Goal: Task Accomplishment & Management: Use online tool/utility

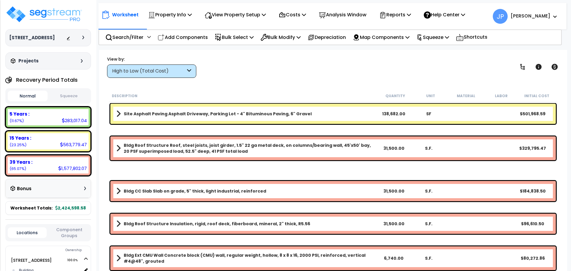
scroll to position [26, 0]
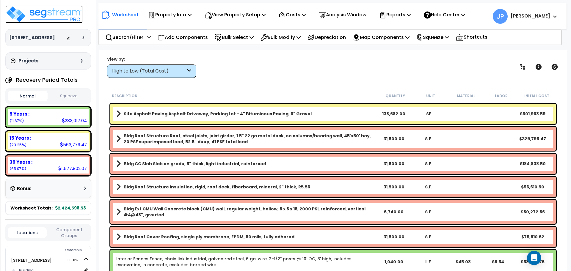
click at [26, 15] on img at bounding box center [43, 14] width 77 height 18
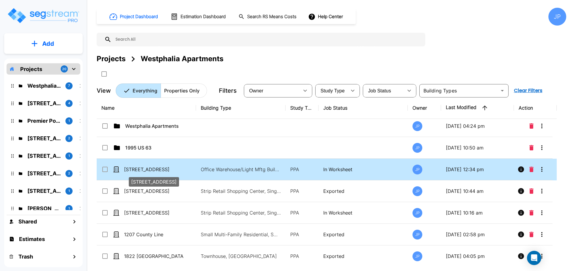
scroll to position [6, 0]
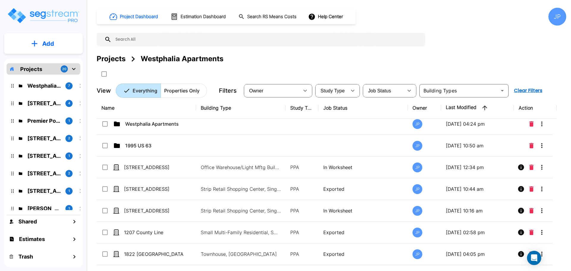
click at [137, 41] on input "text" at bounding box center [266, 40] width 311 height 14
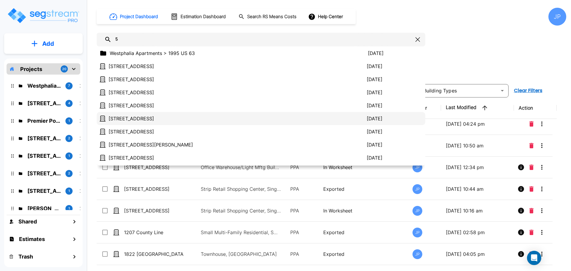
type input "5"
click at [141, 120] on p "156 Derby Street" at bounding box center [237, 118] width 258 height 7
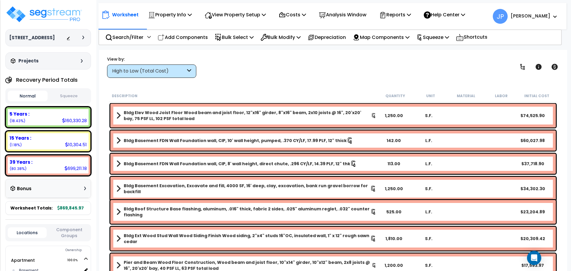
click at [67, 96] on button "Squeeze" at bounding box center [69, 96] width 40 height 10
click at [25, 95] on button "Normal" at bounding box center [28, 96] width 40 height 10
click at [60, 97] on button "Squeeze" at bounding box center [69, 96] width 40 height 10
click at [37, 94] on button "Normal" at bounding box center [28, 96] width 40 height 10
click at [75, 97] on button "Squeeze" at bounding box center [69, 96] width 40 height 10
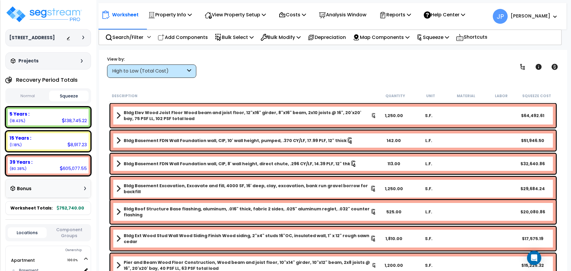
click at [37, 94] on button "Normal" at bounding box center [28, 96] width 40 height 10
click at [67, 96] on button "Squeeze" at bounding box center [69, 96] width 40 height 10
click at [38, 95] on button "Normal" at bounding box center [28, 96] width 40 height 10
click at [291, 39] on p "Bulk Modify" at bounding box center [280, 37] width 40 height 8
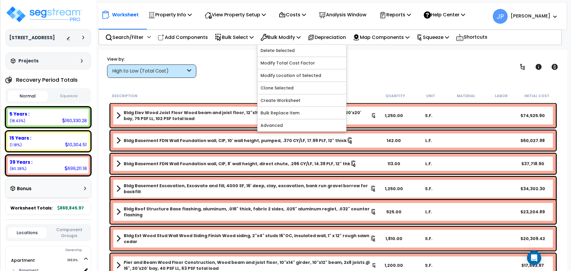
click at [387, 59] on div "View by: High to Low (Total Cost) High to Low (Total Cost)" at bounding box center [333, 67] width 456 height 22
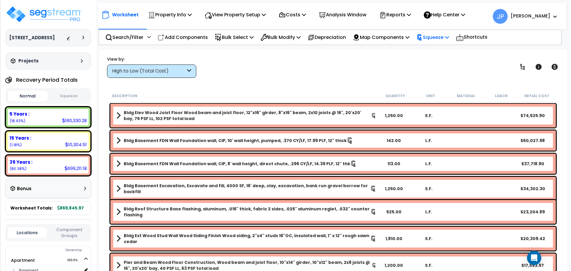
click at [437, 40] on p "Squeeze" at bounding box center [432, 37] width 33 height 8
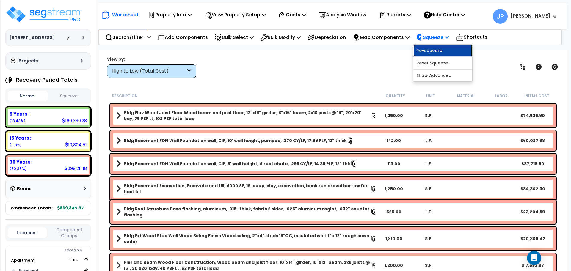
click at [438, 48] on link "Re-squeeze" at bounding box center [442, 51] width 59 height 12
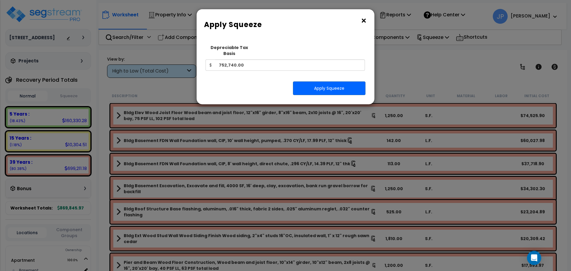
click at [364, 19] on button "×" at bounding box center [363, 21] width 7 height 10
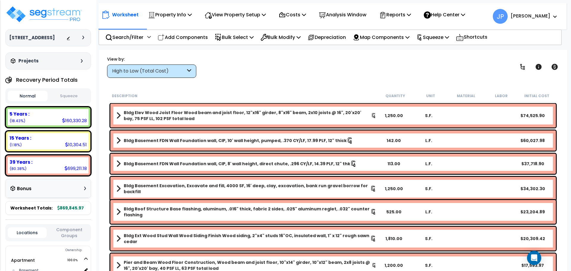
click at [290, 70] on div "View by: High to Low (Total Cost) High to Low (Total Cost)" at bounding box center [333, 67] width 456 height 22
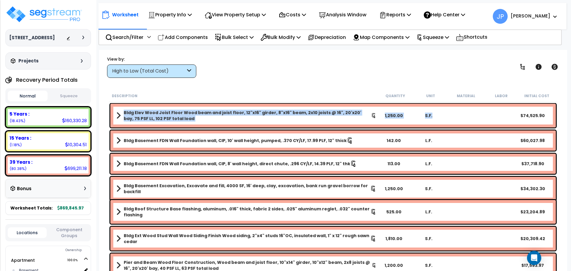
drag, startPoint x: 121, startPoint y: 111, endPoint x: 434, endPoint y: 121, distance: 312.8
click at [434, 121] on div "Bldg Elev Wood Joist Floor Wood beam and joist floor, 12"x16" girder, 8"x16" be…" at bounding box center [332, 116] width 445 height 24
copy div "Bldg Elev Wood Joist Floor Wood beam and joist floor, 12"x16" girder, 8"x16" be…"
click at [463, 112] on div "Bldg Elev Wood Joist Floor Wood beam and joist floor, 12"x16" girder, 8"x16" be…" at bounding box center [332, 116] width 445 height 24
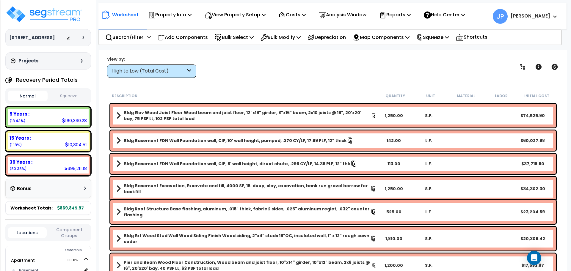
click at [463, 112] on div "Bldg Elev Wood Joist Floor Wood beam and joist floor, 12"x16" girder, 8"x16" be…" at bounding box center [332, 116] width 445 height 24
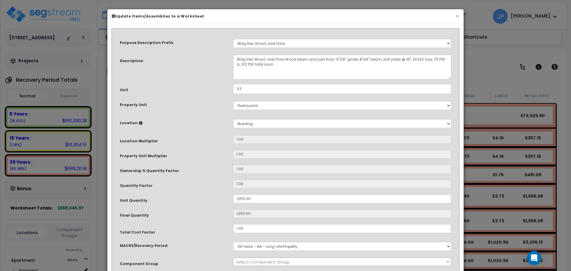
select select "35369"
click at [457, 18] on button "×" at bounding box center [457, 16] width 4 height 6
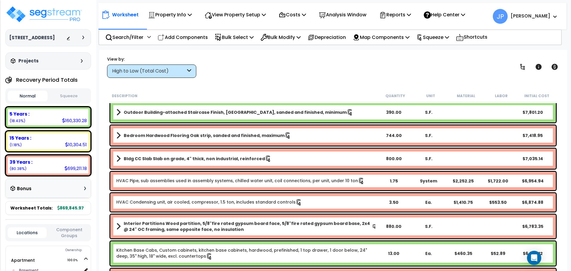
scroll to position [854, 0]
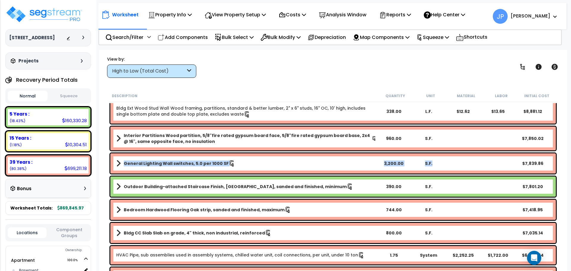
drag, startPoint x: 120, startPoint y: 164, endPoint x: 432, endPoint y: 166, distance: 311.7
click at [432, 166] on div "General Lighting Wall switches, 5.0 per 1000 SF 3,200.00 S.F. $7,839.86" at bounding box center [332, 163] width 445 height 20
copy div "General Lighting Wall switches, 5.0 per 1000 SF 3,200.00 S.F."
click at [259, 164] on link "General Lighting Wall switches, 5.0 per 1000 SF" at bounding box center [246, 163] width 260 height 8
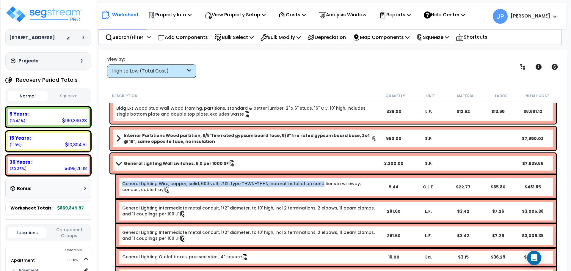
drag, startPoint x: 122, startPoint y: 181, endPoint x: 316, endPoint y: 178, distance: 194.1
click at [316, 178] on div "General Lighting Wire, copper, solid, 600 volt, #12, type THWN-THHN, normal ins…" at bounding box center [335, 187] width 439 height 24
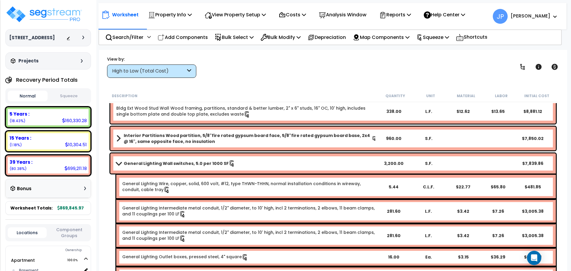
click at [304, 164] on link "General Lighting Wall switches, 5.0 per 1000 SF" at bounding box center [246, 163] width 260 height 8
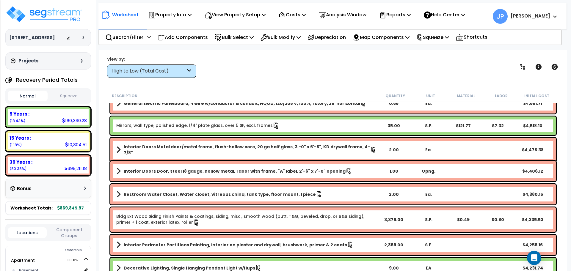
scroll to position [1300, 0]
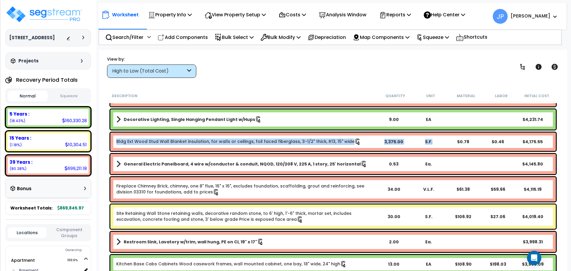
drag, startPoint x: 116, startPoint y: 141, endPoint x: 438, endPoint y: 144, distance: 322.1
click at [438, 144] on div "Bldg Ext Wood Stud Wall Blanket insulation, for walls or ceilings, foil faced f…" at bounding box center [332, 142] width 445 height 18
copy div "Bldg Ext Wood Stud Wall Blanket insulation, for walls or ceilings, foil faced f…"
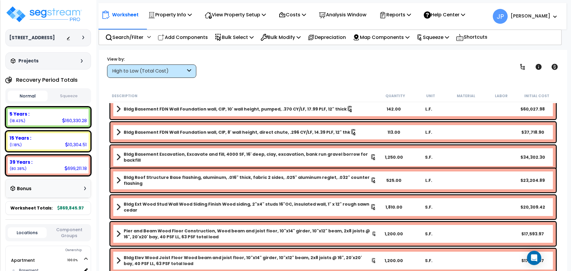
scroll to position [0, 0]
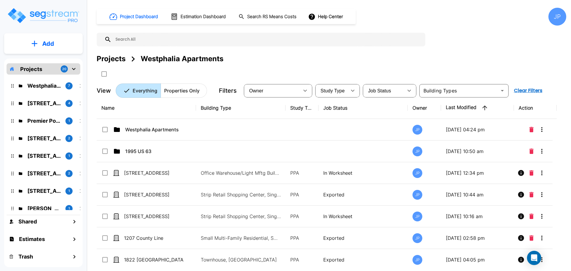
click at [146, 44] on input "text" at bounding box center [266, 40] width 311 height 14
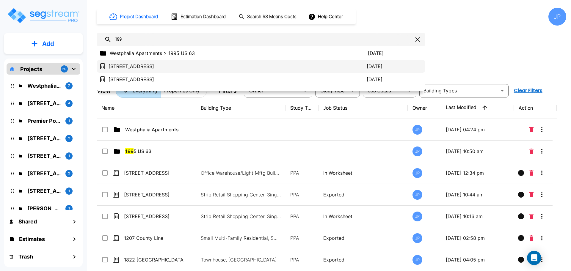
type input "199"
click at [159, 68] on p "[STREET_ADDRESS]" at bounding box center [237, 66] width 258 height 7
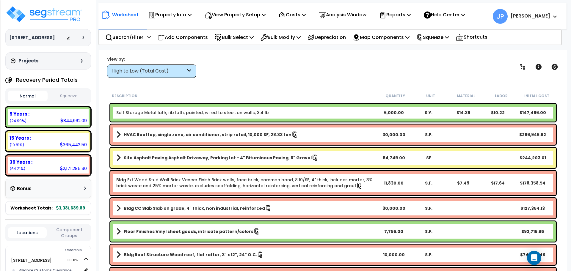
click at [61, 93] on button "Squeeze" at bounding box center [69, 96] width 40 height 10
click at [24, 94] on button "Normal" at bounding box center [28, 96] width 40 height 10
click at [60, 96] on button "Squeeze" at bounding box center [69, 96] width 40 height 10
click at [32, 96] on button "Normal" at bounding box center [28, 96] width 40 height 10
click at [67, 100] on button "Squeeze" at bounding box center [69, 96] width 40 height 10
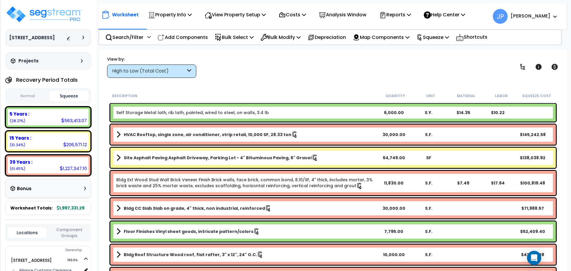
click at [34, 97] on button "Normal" at bounding box center [28, 96] width 40 height 10
click at [441, 38] on p "Squeeze" at bounding box center [432, 37] width 33 height 8
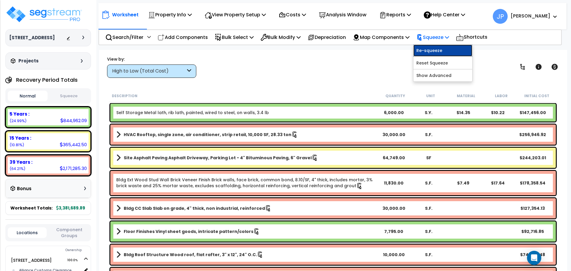
click at [435, 46] on link "Re-squeeze" at bounding box center [442, 51] width 59 height 12
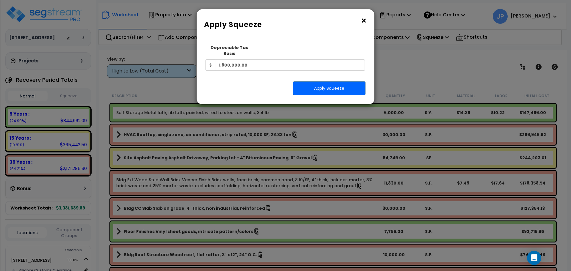
click at [361, 20] on button "×" at bounding box center [363, 21] width 7 height 10
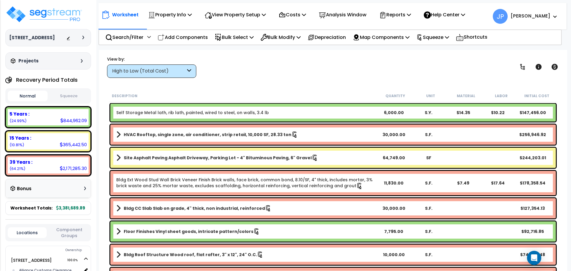
click at [189, 72] on icon at bounding box center [189, 71] width 4 height 7
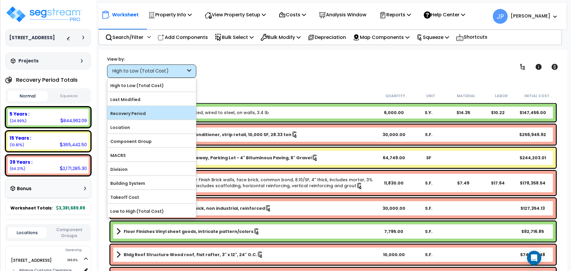
click at [176, 110] on label "Recovery Period" at bounding box center [151, 113] width 89 height 9
click at [0, 0] on input "Recovery Period" at bounding box center [0, 0] width 0 height 0
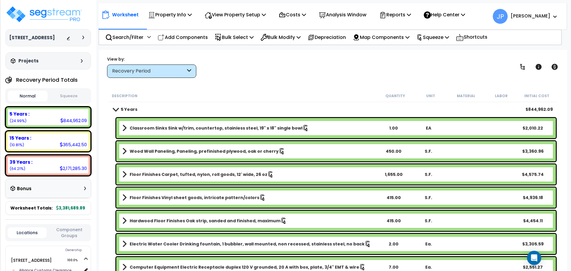
click at [181, 73] on div "Recovery Period" at bounding box center [148, 71] width 73 height 7
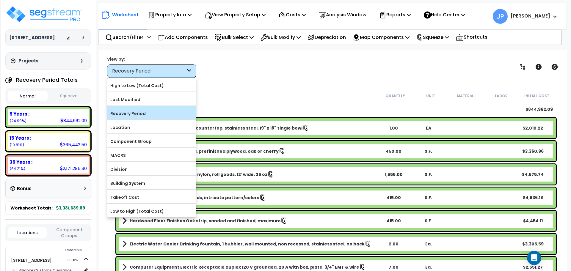
click at [168, 109] on label "Recovery Period" at bounding box center [151, 113] width 89 height 9
click at [0, 0] on input "Recovery Period" at bounding box center [0, 0] width 0 height 0
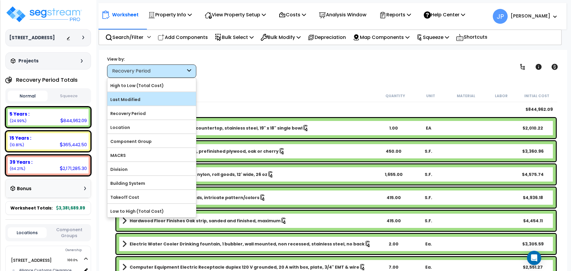
click at [164, 98] on label "Last Modified" at bounding box center [151, 99] width 89 height 9
click at [0, 0] on input "Last Modified" at bounding box center [0, 0] width 0 height 0
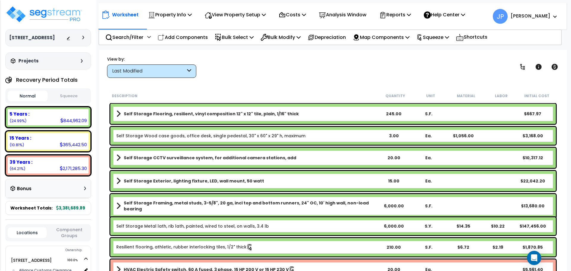
click at [165, 72] on div "Last Modified" at bounding box center [148, 71] width 73 height 7
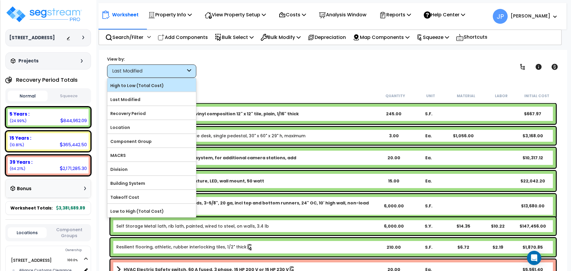
click at [165, 89] on label "High to Low (Total Cost)" at bounding box center [151, 85] width 89 height 9
click at [0, 0] on input "High to Low (Total Cost)" at bounding box center [0, 0] width 0 height 0
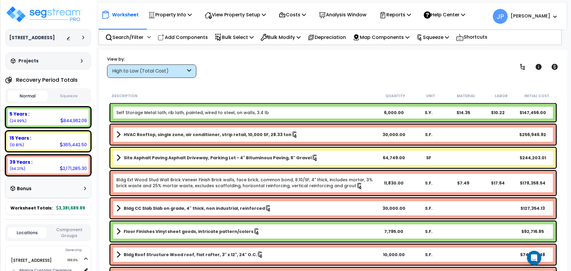
click at [183, 72] on div "High to Low (Total Cost)" at bounding box center [148, 71] width 73 height 7
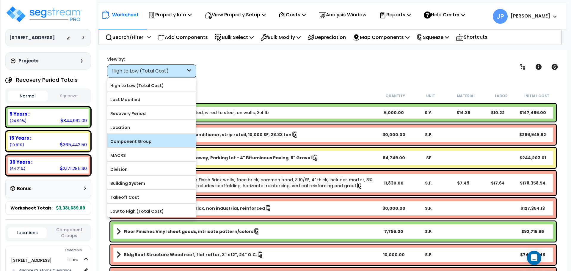
click at [168, 138] on label "Component Group" at bounding box center [151, 141] width 89 height 9
click at [0, 0] on input "Component Group" at bounding box center [0, 0] width 0 height 0
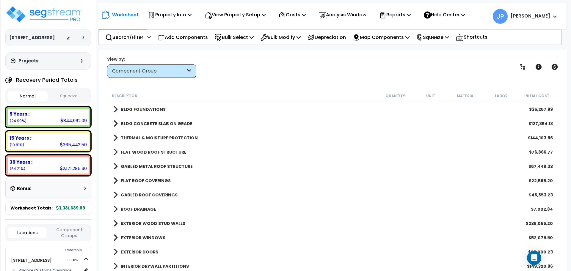
click at [149, 108] on b "BLDG FOUNDATIONS" at bounding box center [143, 109] width 45 height 6
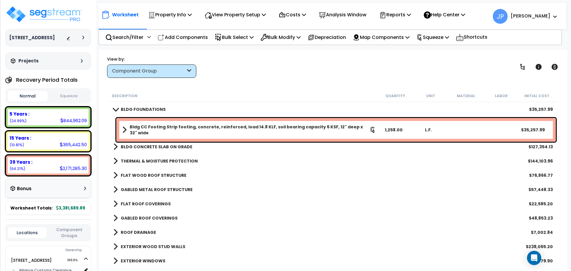
click at [70, 96] on button "Squeeze" at bounding box center [69, 96] width 40 height 10
click at [36, 96] on button "Normal" at bounding box center [28, 96] width 40 height 10
click at [156, 146] on b "BLDG CONCRETE SLAB ON GRADE" at bounding box center [157, 147] width 72 height 6
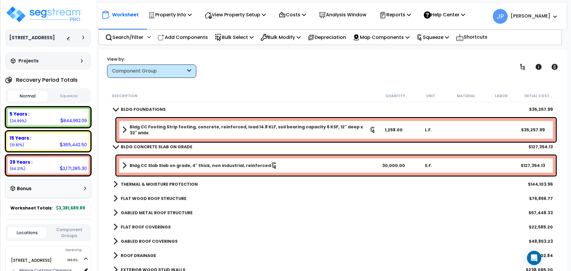
click at [156, 146] on b "BLDG CONCRETE SLAB ON GRADE" at bounding box center [157, 147] width 72 height 6
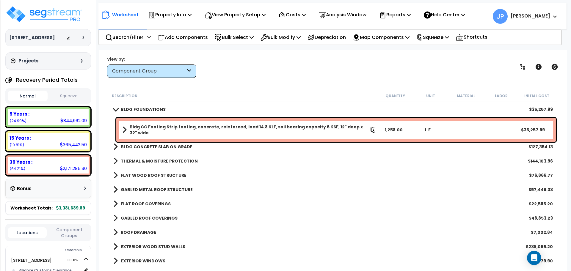
click at [139, 108] on b "BLDG FOUNDATIONS" at bounding box center [143, 109] width 45 height 6
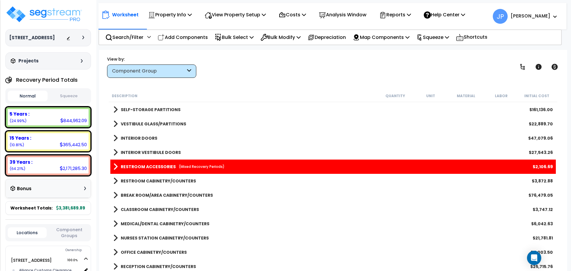
scroll to position [186, 0]
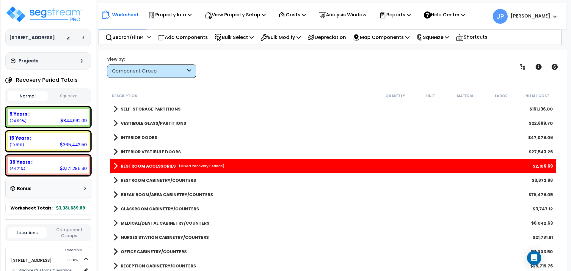
click at [255, 187] on div "RESTROOM CABINETRY/COUNTERS $3,872.88" at bounding box center [332, 180] width 445 height 14
click at [228, 179] on div "RESTROOM CABINETRY/COUNTERS $3,872.88" at bounding box center [332, 180] width 445 height 14
click at [138, 179] on b "RESTROOM CABINETRY/COUNTERS" at bounding box center [158, 180] width 75 height 6
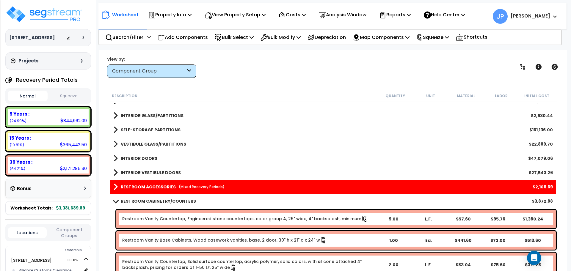
scroll to position [0, 0]
